Goal: Check status

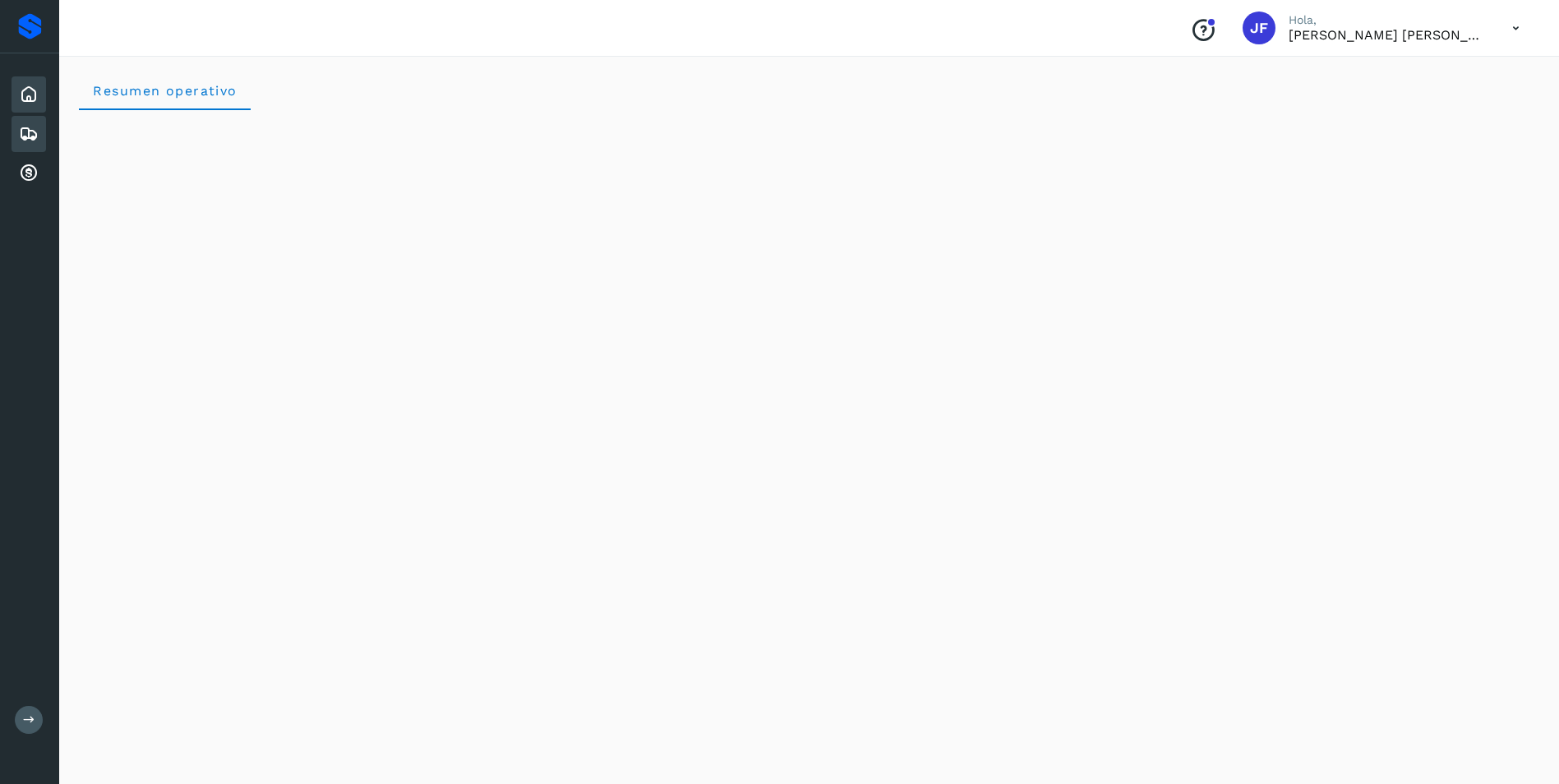
click at [27, 137] on icon at bounding box center [28, 133] width 20 height 20
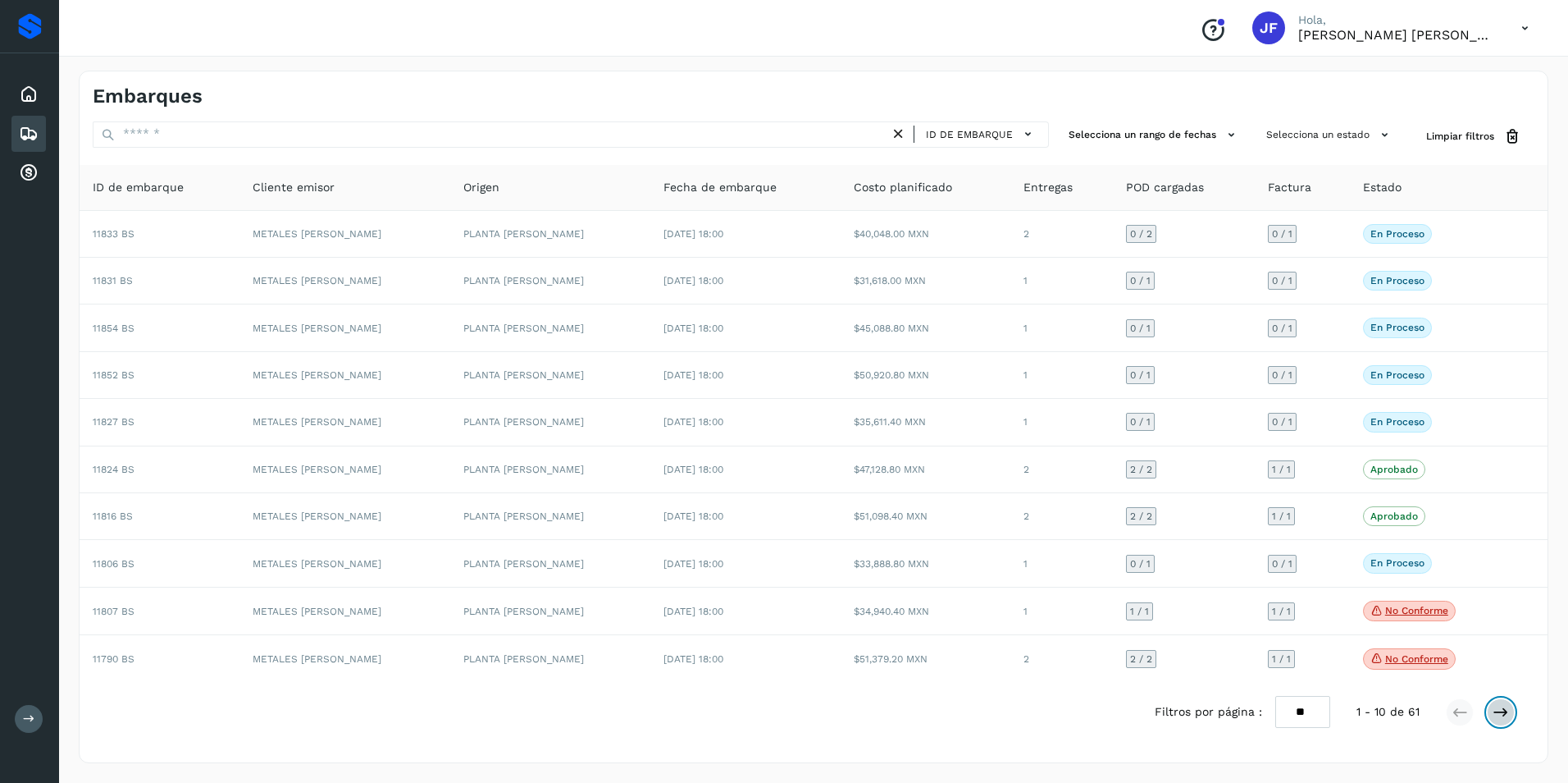
click at [1505, 711] on icon at bounding box center [1500, 712] width 16 height 16
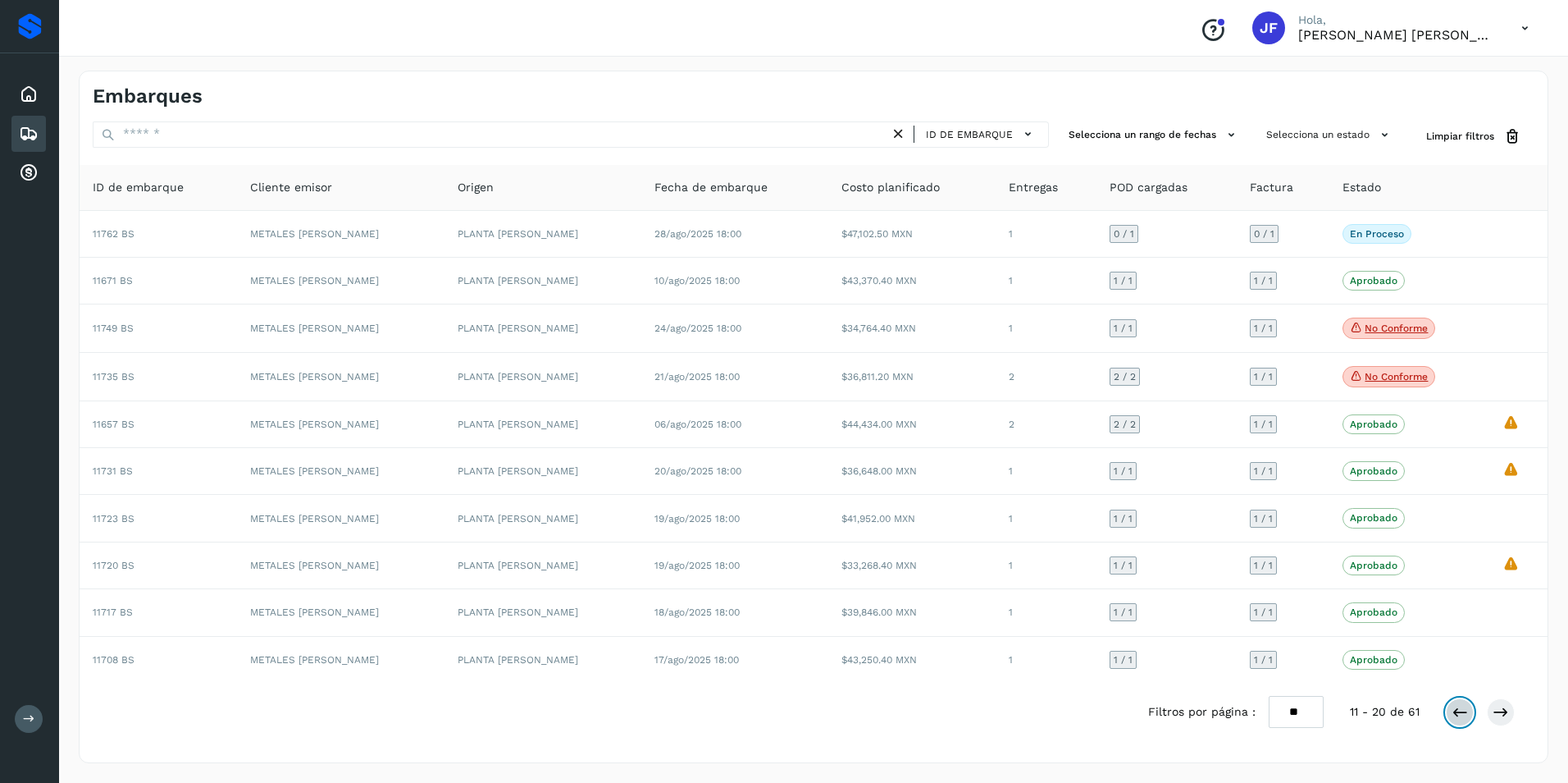
click at [1454, 713] on icon at bounding box center [1460, 712] width 16 height 16
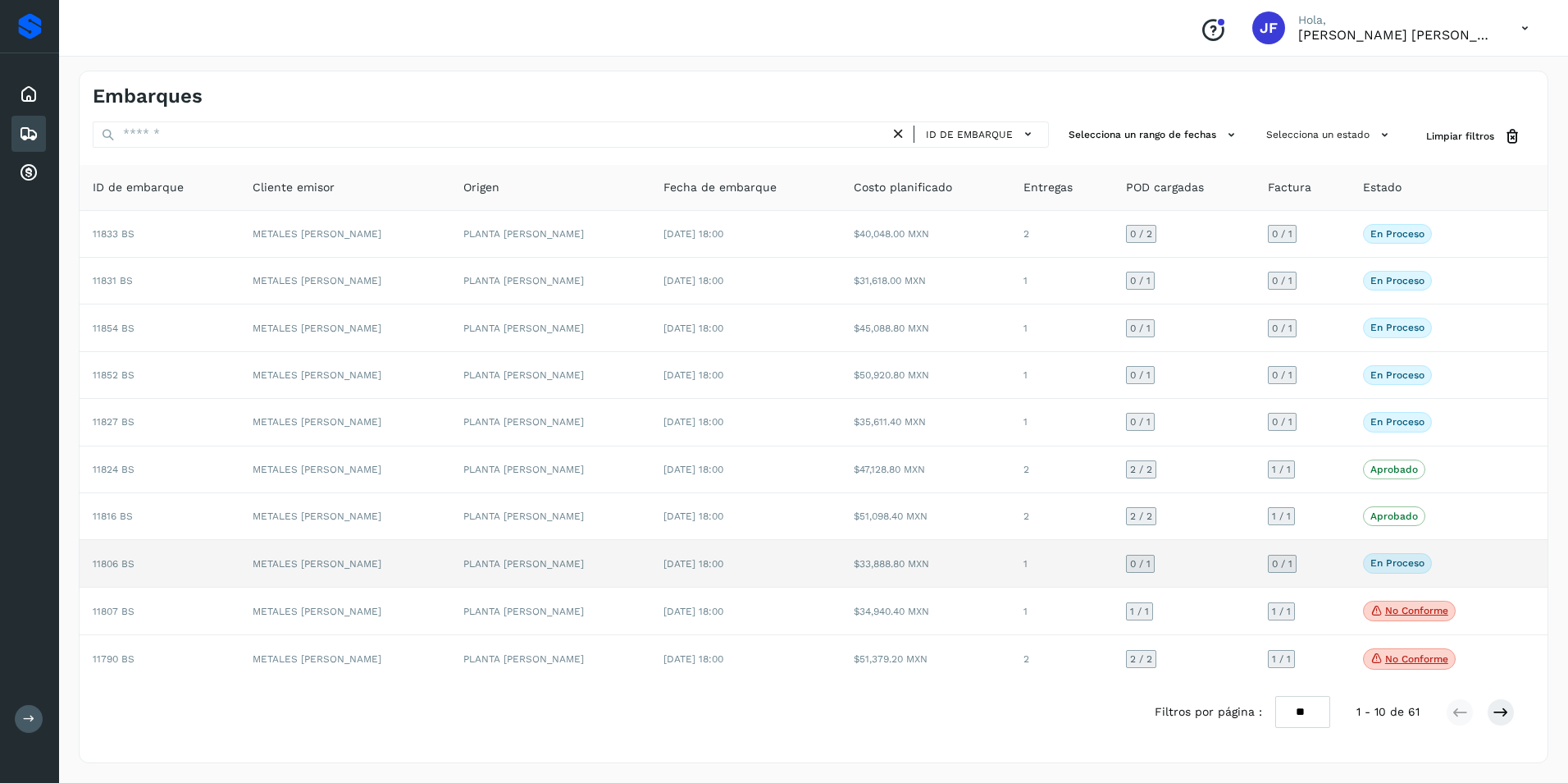
click at [1385, 559] on p "En proceso" at bounding box center [1398, 563] width 54 height 12
click at [1473, 565] on div "En proceso Verifica el estado de la factura o entregas asociadas a este embarque" at bounding box center [1431, 563] width 136 height 19
